Goal: Task Accomplishment & Management: Manage account settings

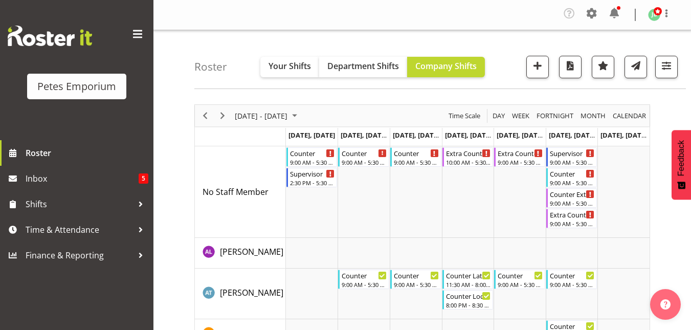
scroll to position [29, 0]
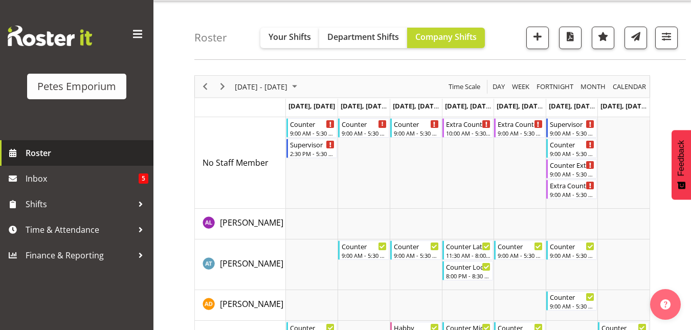
click at [34, 154] on span "Roster" at bounding box center [87, 152] width 123 height 15
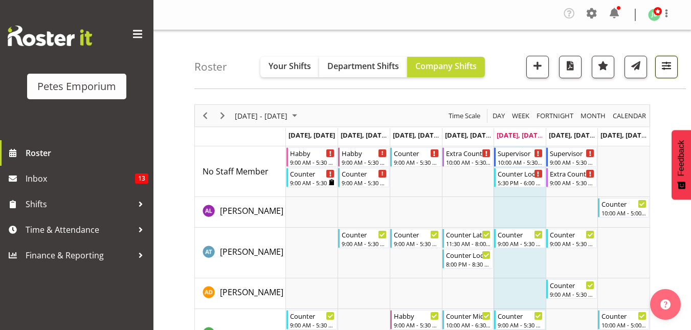
click at [672, 63] on span "button" at bounding box center [666, 65] width 13 height 13
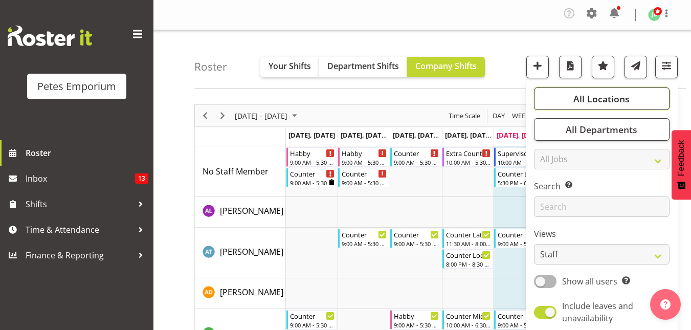
click at [612, 97] on span "All Locations" at bounding box center [602, 99] width 56 height 12
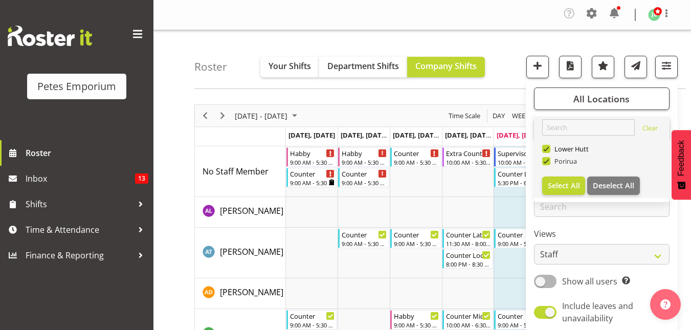
click at [549, 161] on span at bounding box center [546, 161] width 8 height 8
click at [549, 161] on input "Porirua" at bounding box center [545, 161] width 7 height 7
checkbox input "false"
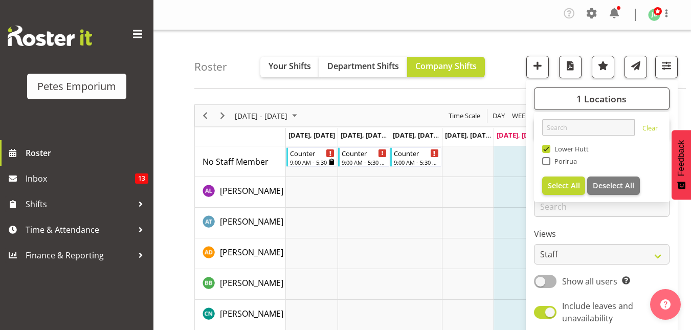
click at [507, 41] on div "Roster Your Shifts Department Shifts Company Shifts 1 Locations Clear Lower Hut…" at bounding box center [440, 59] width 492 height 59
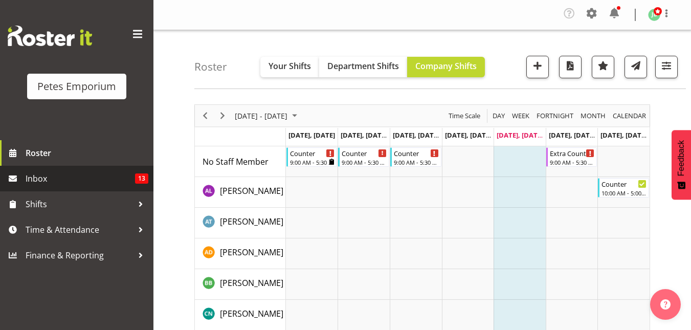
click at [55, 174] on span "Inbox" at bounding box center [81, 178] width 110 height 15
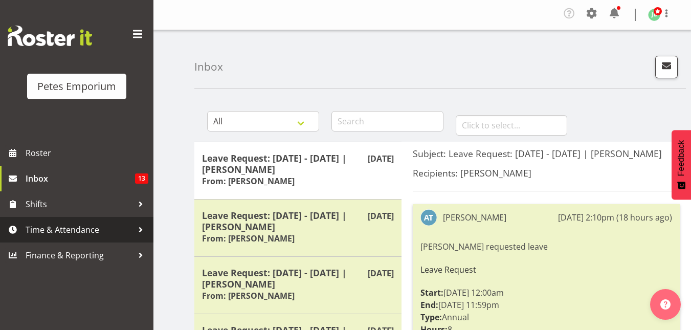
click at [40, 232] on span "Time & Attendance" at bounding box center [79, 229] width 107 height 15
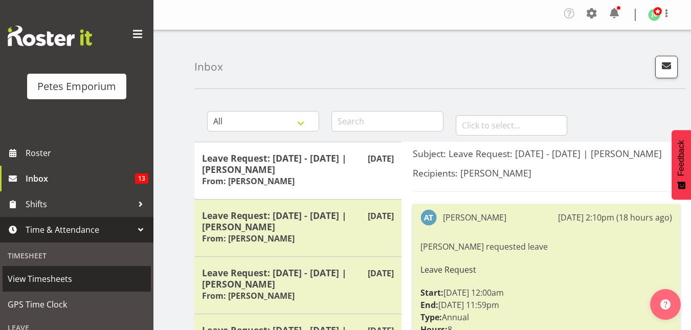
scroll to position [139, 0]
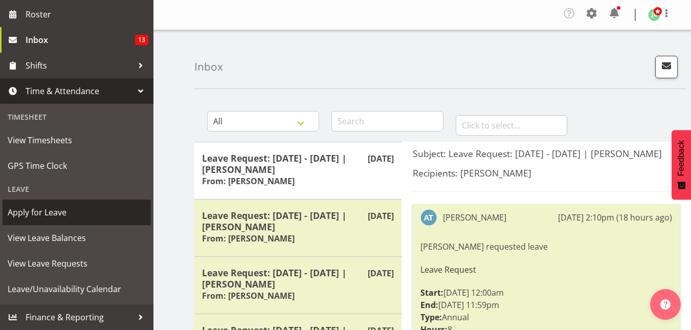
click at [37, 212] on span "Apply for Leave" at bounding box center [77, 212] width 138 height 15
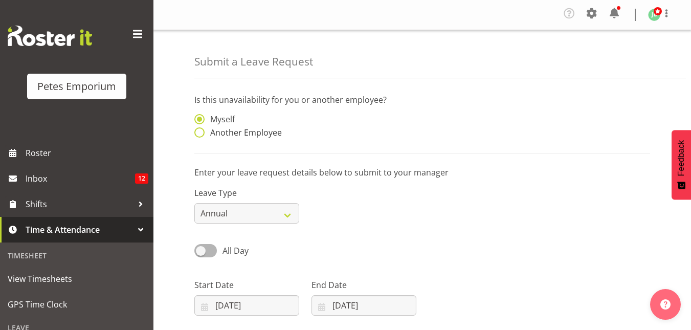
click at [197, 132] on span at bounding box center [199, 132] width 10 height 10
click at [197, 132] on input "Another Employee" at bounding box center [197, 132] width 7 height 7
radio input "true"
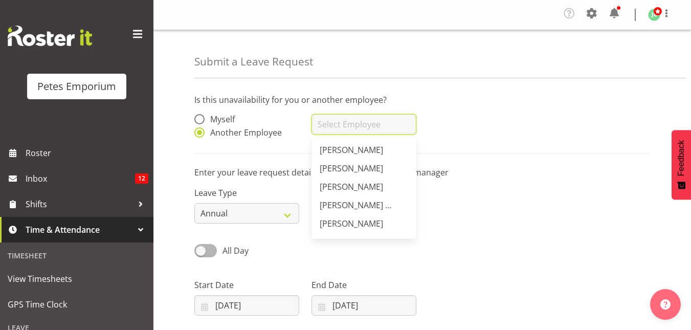
click at [328, 124] on input "text" at bounding box center [364, 124] width 105 height 20
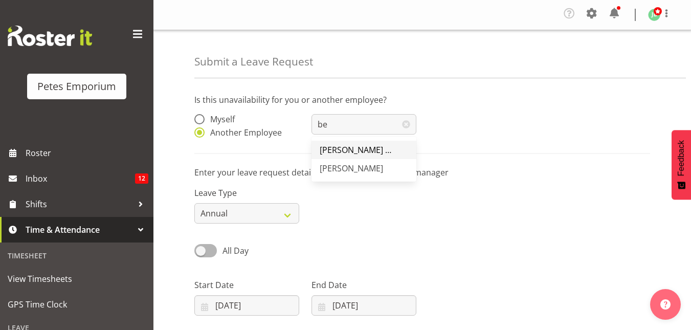
click at [337, 149] on span "[PERSON_NAME] [PERSON_NAME]" at bounding box center [384, 149] width 129 height 11
type input "[PERSON_NAME] [PERSON_NAME]"
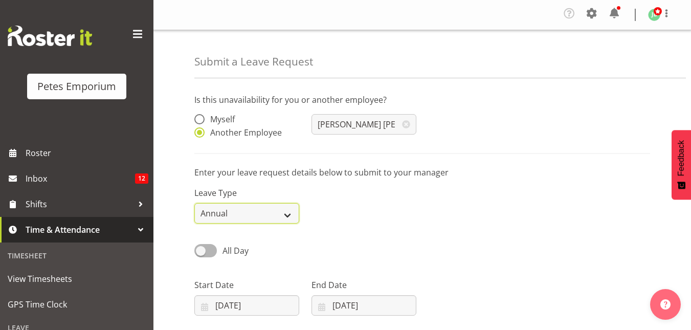
click at [234, 217] on select "Annual Sick Leave Without Pay Bereavement Domestic Violence Parental Jury Servi…" at bounding box center [246, 213] width 105 height 20
select select "Sick"
click at [194, 203] on select "Annual Sick Leave Without Pay Bereavement Domestic Violence Parental Jury Servi…" at bounding box center [246, 213] width 105 height 20
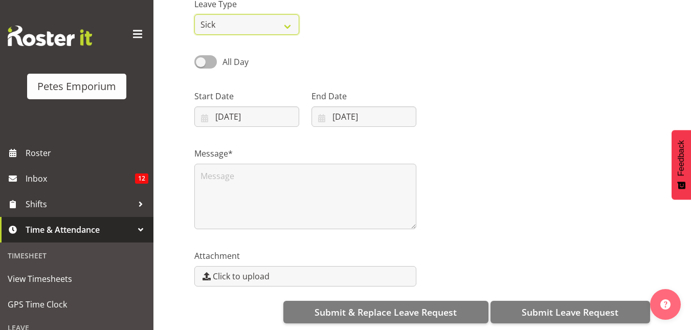
scroll to position [189, 0]
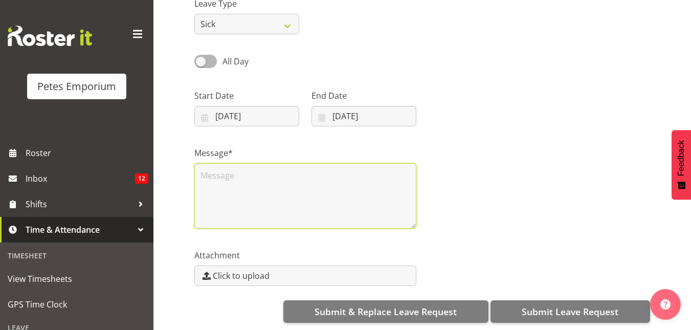
click at [212, 172] on textarea at bounding box center [305, 196] width 222 height 66
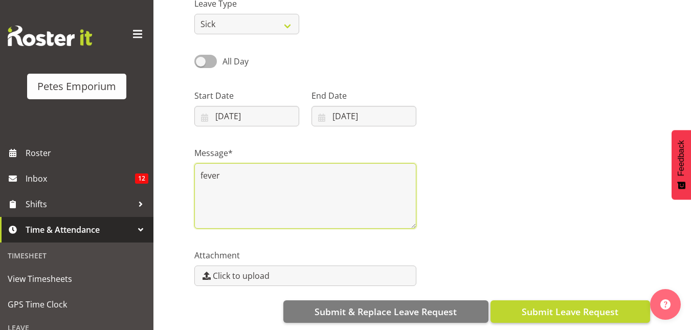
type textarea "fever"
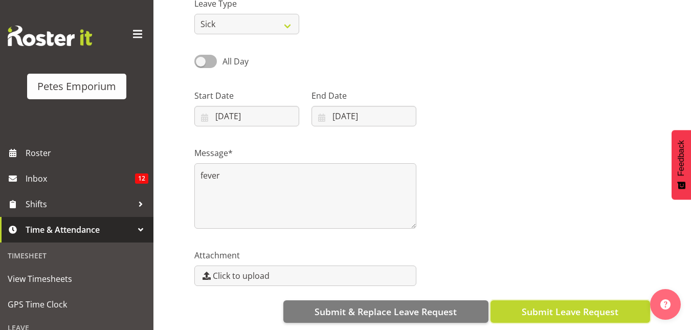
click at [542, 315] on span "Submit Leave Request" at bounding box center [570, 311] width 97 height 13
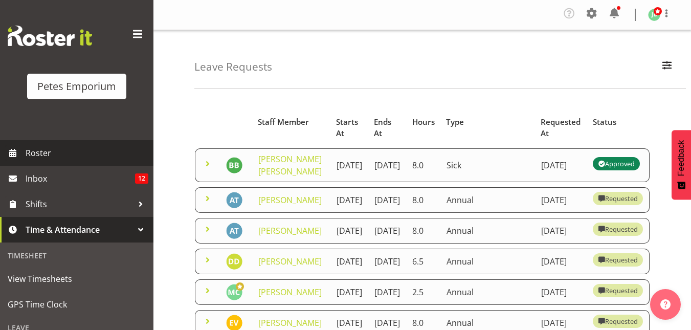
click at [34, 153] on span "Roster" at bounding box center [87, 152] width 123 height 15
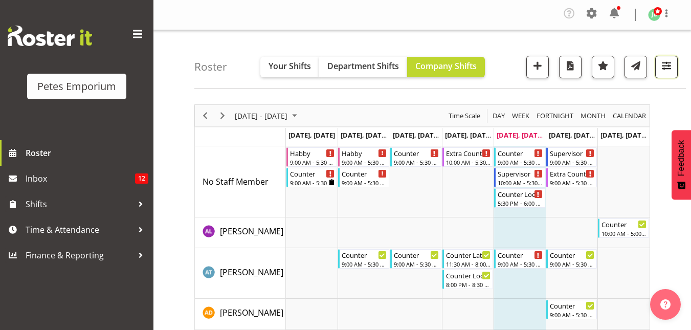
click at [664, 73] on button "button" at bounding box center [667, 67] width 23 height 23
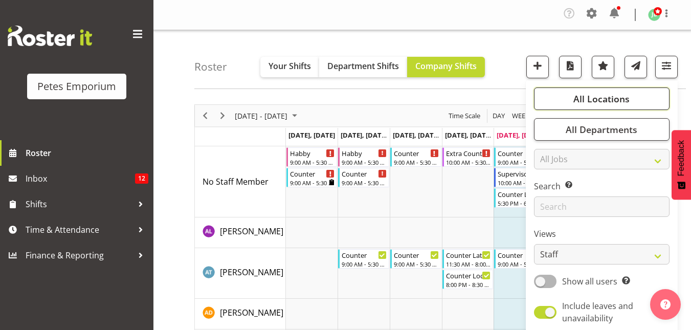
click at [607, 94] on span "All Locations" at bounding box center [602, 99] width 56 height 12
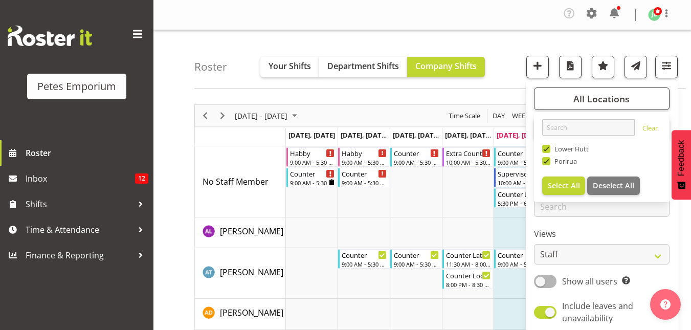
click at [507, 54] on div "Roster Your Shifts Department Shifts Company Shifts All Locations Clear [GEOGRA…" at bounding box center [440, 59] width 492 height 59
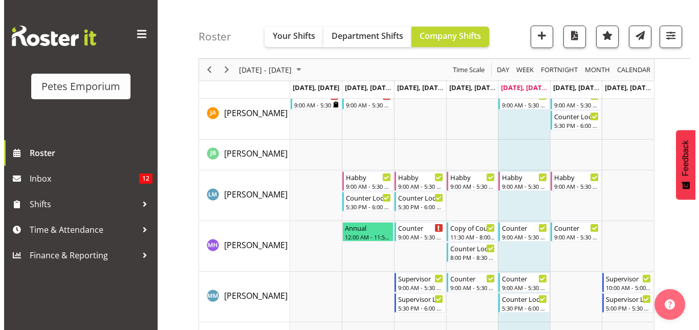
scroll to position [668, 0]
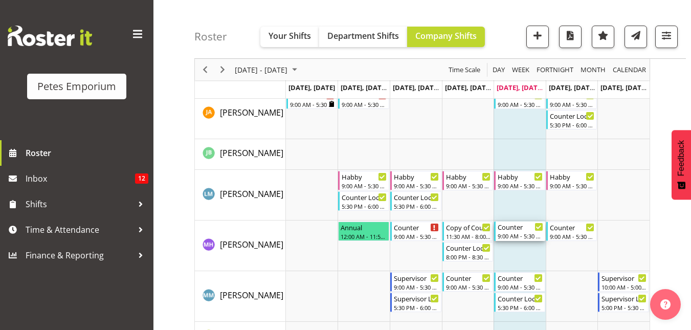
click at [516, 228] on div "Counter" at bounding box center [521, 227] width 46 height 10
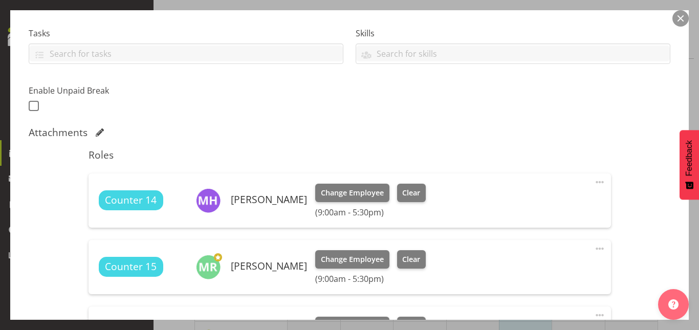
scroll to position [210, 0]
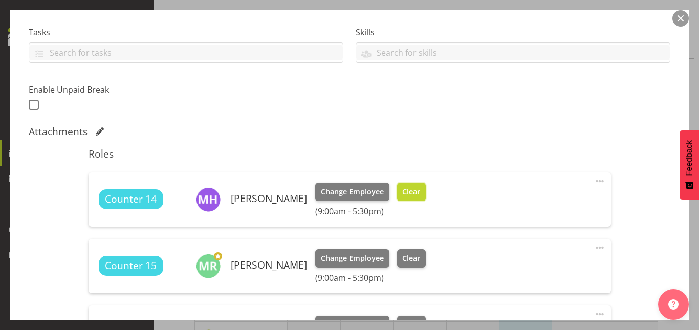
click at [410, 193] on span "Clear" at bounding box center [411, 191] width 18 height 11
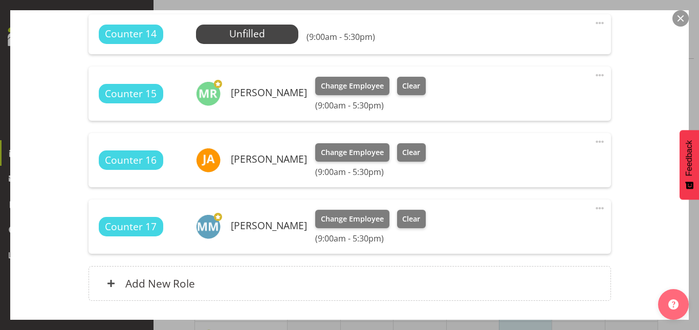
scroll to position [441, 0]
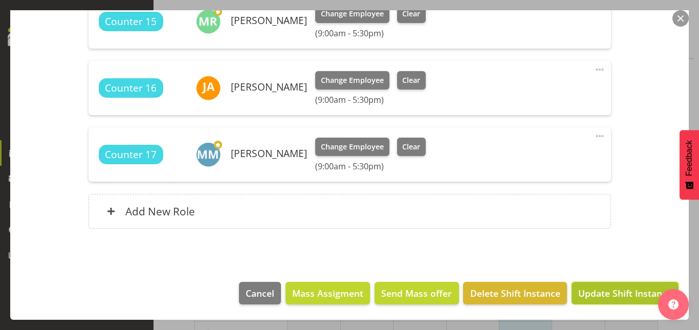
click at [610, 300] on span "Update Shift Instance" at bounding box center [625, 293] width 94 height 13
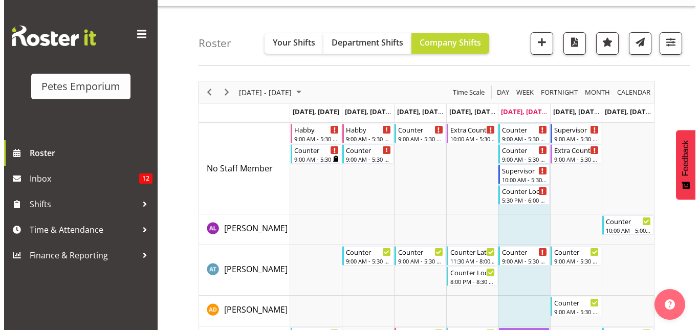
scroll to position [0, 0]
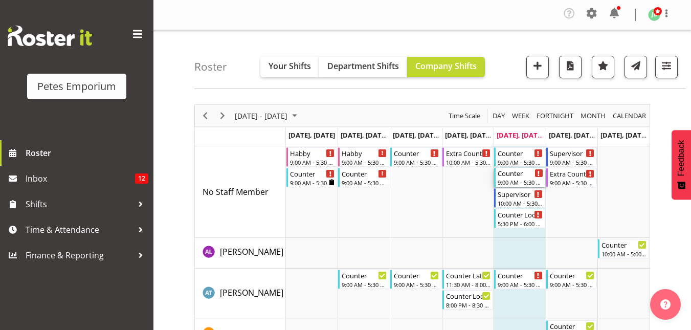
click at [517, 176] on div "Counter" at bounding box center [521, 173] width 46 height 10
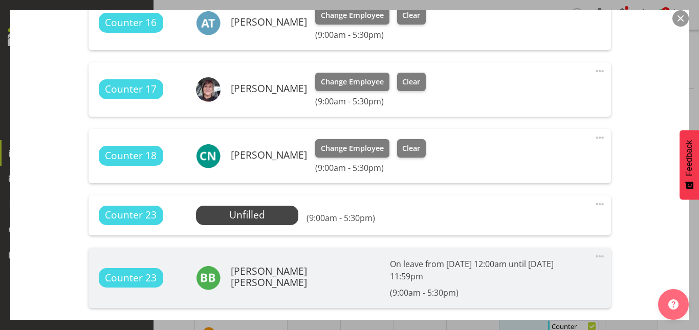
scroll to position [387, 0]
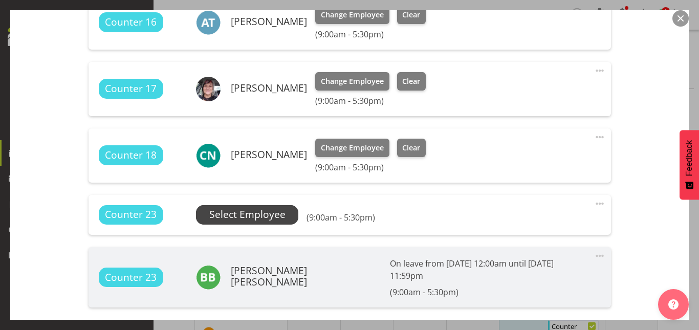
click at [242, 209] on span "Select Employee" at bounding box center [247, 214] width 76 height 15
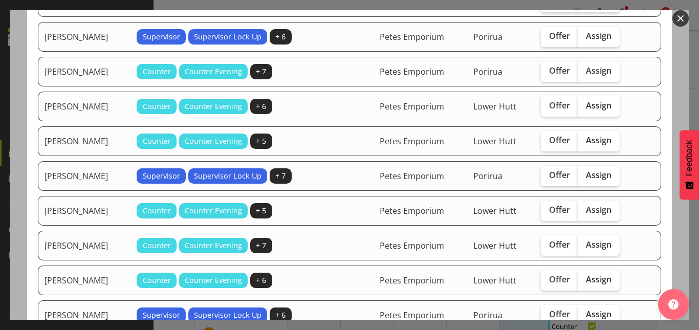
scroll to position [200, 0]
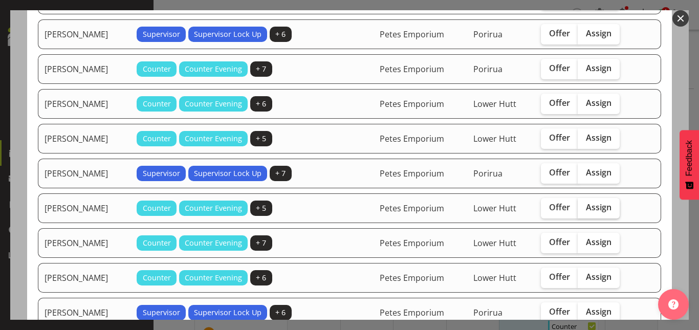
click at [615, 212] on label "Assign" at bounding box center [599, 208] width 42 height 20
click at [584, 211] on input "Assign" at bounding box center [581, 207] width 7 height 7
checkbox input "true"
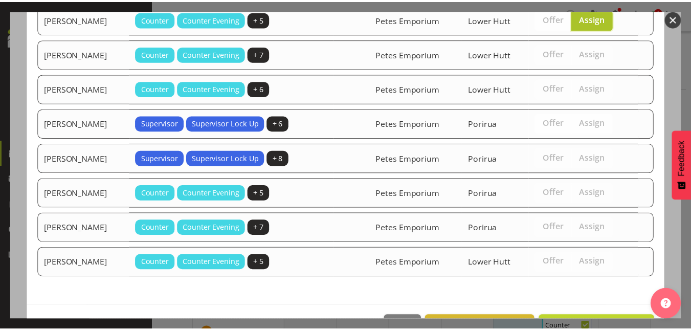
scroll to position [423, 0]
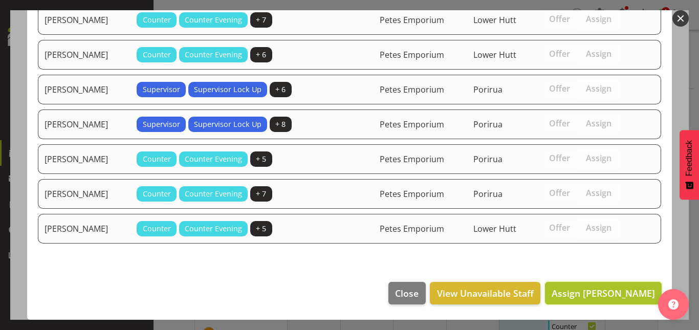
click at [605, 289] on span "Assign [PERSON_NAME]" at bounding box center [603, 293] width 103 height 12
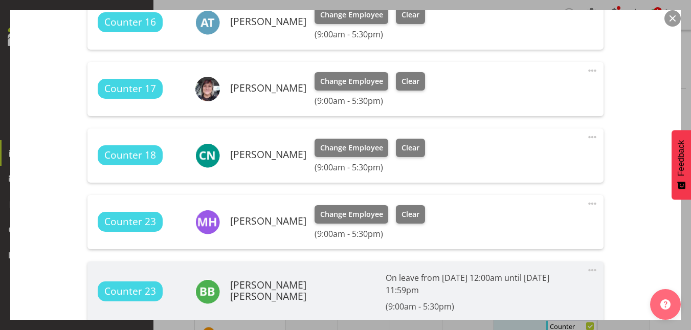
scroll to position [515, 0]
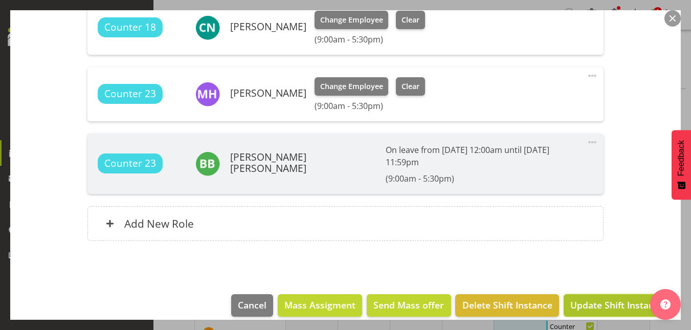
click at [609, 298] on span "Update Shift Instance" at bounding box center [618, 304] width 94 height 13
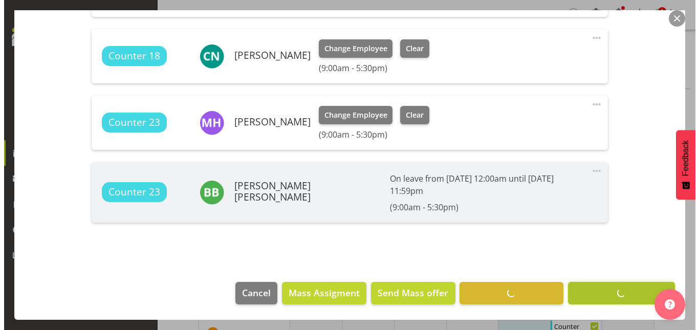
scroll to position [474, 0]
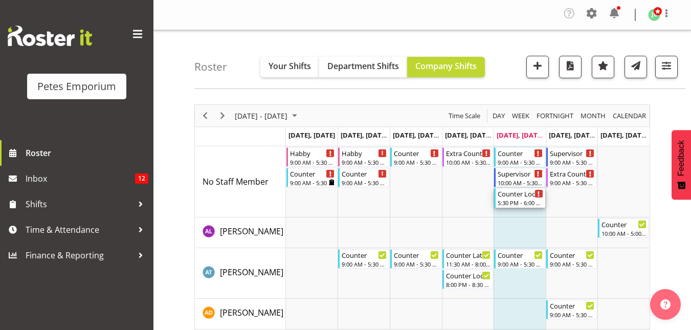
click at [520, 198] on div "Counter Lock Up" at bounding box center [521, 193] width 46 height 10
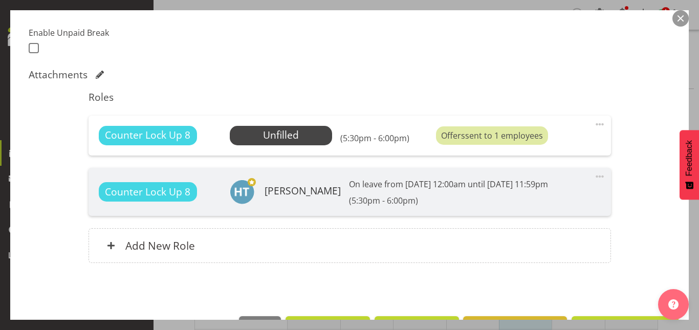
scroll to position [270, 0]
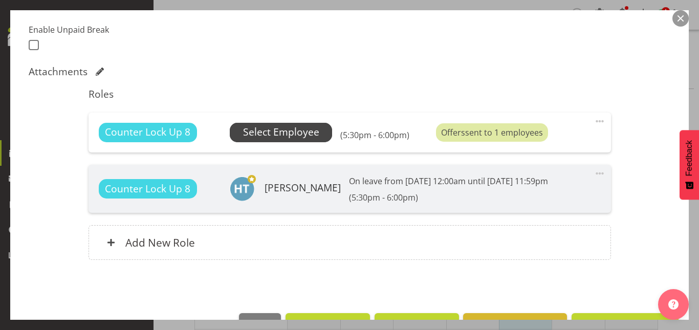
click at [271, 135] on span "Select Employee" at bounding box center [281, 132] width 76 height 15
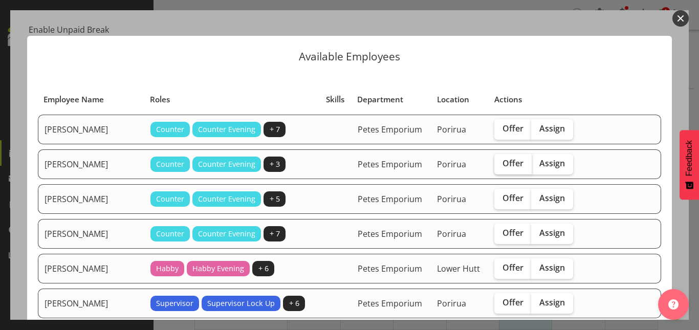
click at [503, 163] on span "Offer" at bounding box center [513, 163] width 21 height 10
click at [494, 163] on input "Offer" at bounding box center [497, 163] width 7 height 7
checkbox input "true"
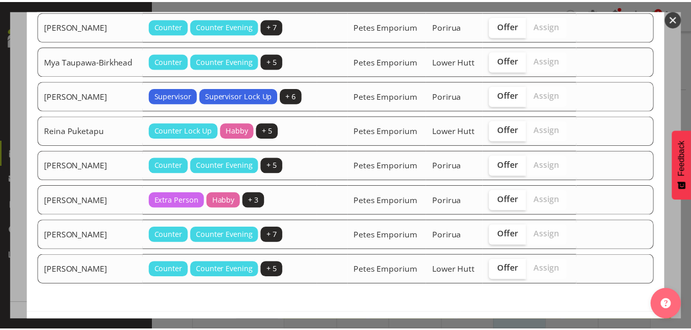
scroll to position [738, 0]
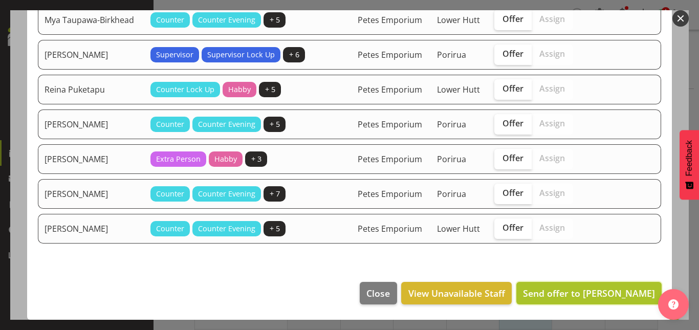
click at [567, 288] on span "Send offer to [PERSON_NAME]" at bounding box center [589, 293] width 132 height 12
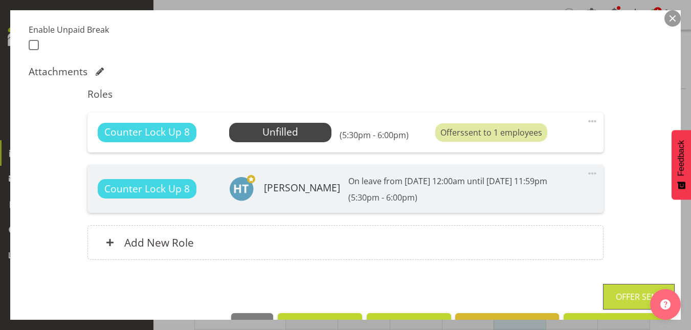
click at [673, 20] on button "button" at bounding box center [673, 18] width 16 height 16
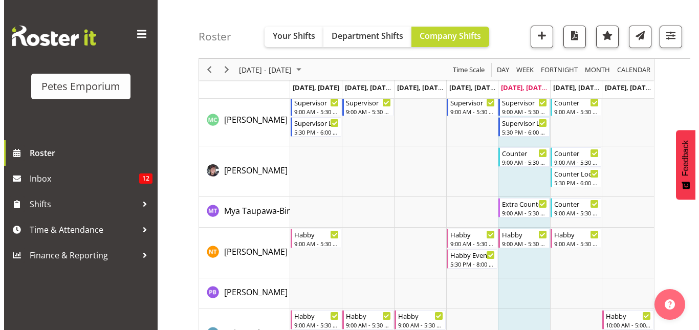
scroll to position [1007, 0]
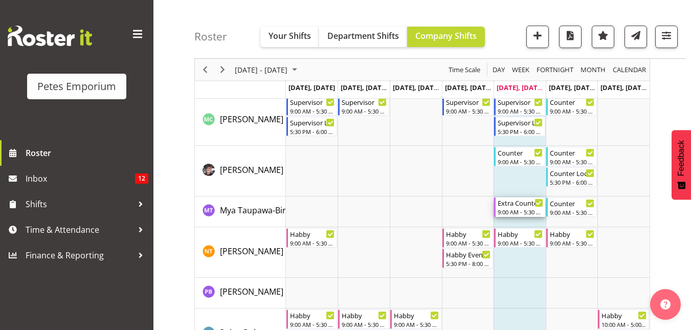
click at [518, 207] on div "Extra Counter" at bounding box center [521, 203] width 46 height 10
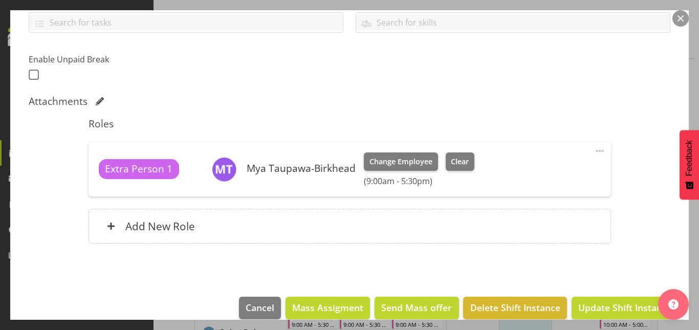
scroll to position [255, 0]
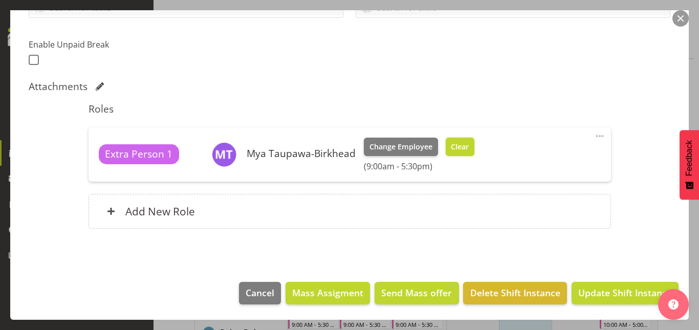
click at [456, 139] on button "Clear" at bounding box center [460, 147] width 29 height 18
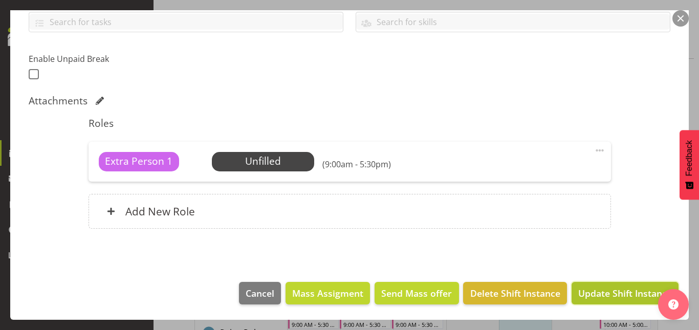
click at [605, 288] on span "Update Shift Instance" at bounding box center [625, 293] width 94 height 13
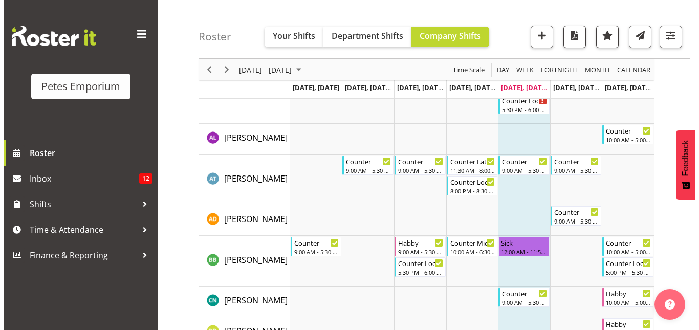
scroll to position [0, 0]
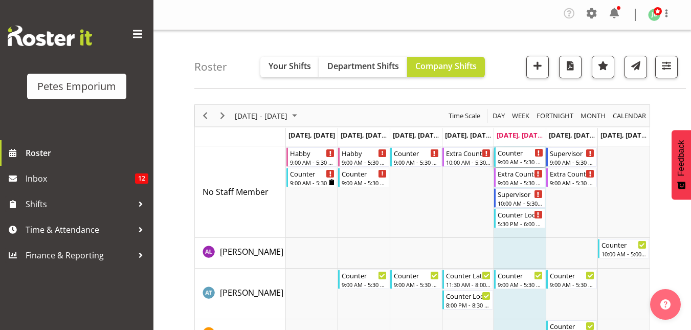
click at [509, 158] on div "9:00 AM - 5:30 PM" at bounding box center [521, 162] width 46 height 8
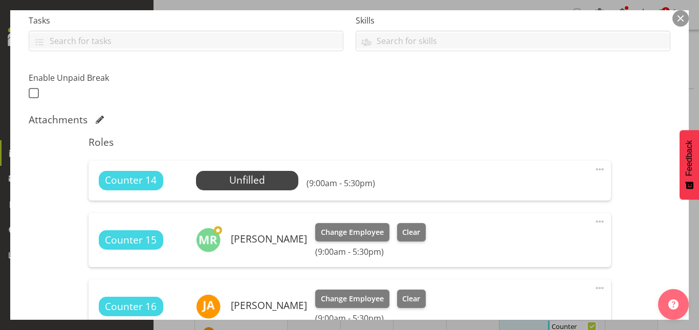
scroll to position [223, 0]
click at [232, 189] on span "Select Employee" at bounding box center [247, 179] width 102 height 19
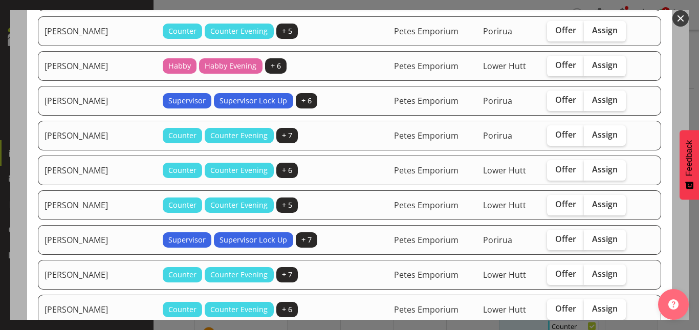
scroll to position [256, 0]
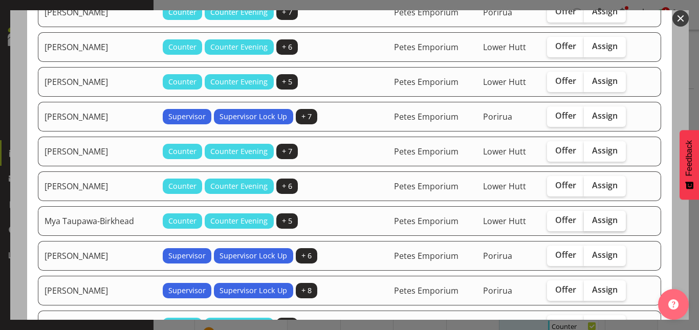
click at [599, 225] on span "Assign" at bounding box center [605, 220] width 26 height 10
click at [591, 224] on input "Assign" at bounding box center [587, 220] width 7 height 7
checkbox input "true"
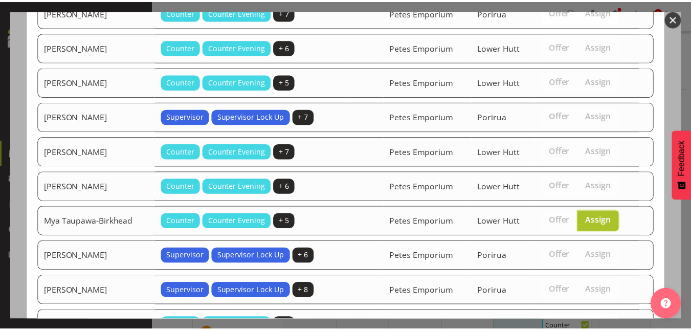
scroll to position [423, 0]
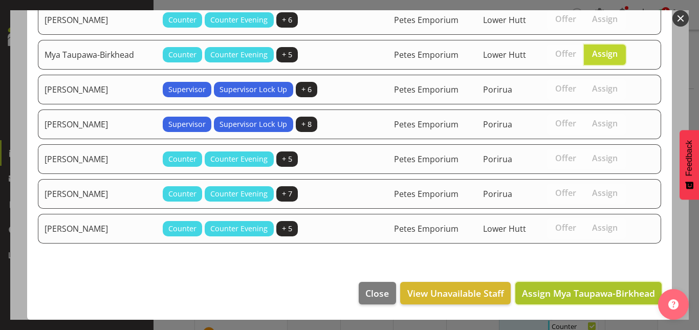
click at [583, 298] on span "Assign Mya Taupawa-Birkhead" at bounding box center [588, 293] width 133 height 12
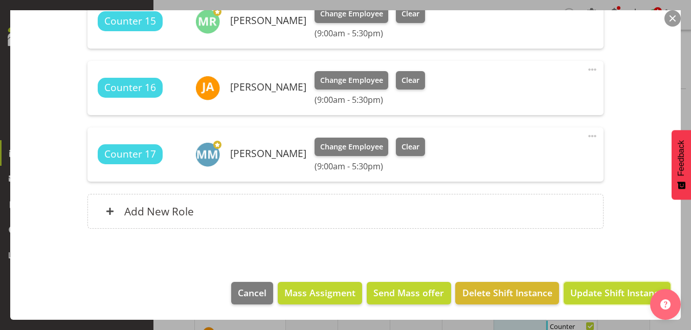
click at [583, 298] on span "Update Shift Instance" at bounding box center [618, 292] width 94 height 13
